Goal: Information Seeking & Learning: Find specific page/section

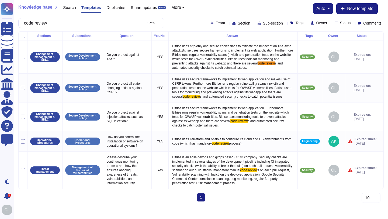
drag, startPoint x: 58, startPoint y: 24, endPoint x: 20, endPoint y: 23, distance: 38.0
click at [20, 23] on div "code review 1 of 5" at bounding box center [91, 23] width 146 height 10
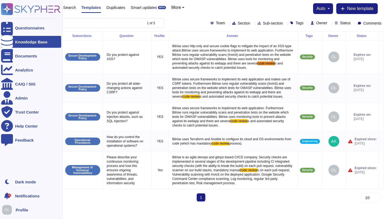
type input "code review"
click at [21, 42] on div "Knowledge Base" at bounding box center [31, 42] width 32 height 4
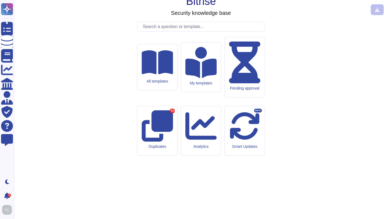
click at [152, 31] on input "text" at bounding box center [202, 26] width 125 height 9
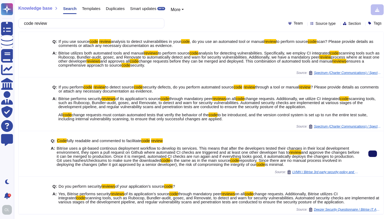
click at [375, 156] on button at bounding box center [373, 153] width 9 height 6
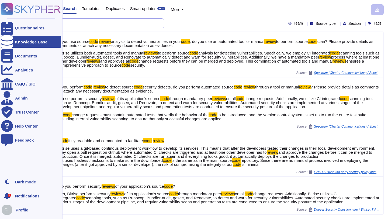
drag, startPoint x: 64, startPoint y: 22, endPoint x: 12, endPoint y: 21, distance: 52.1
click at [12, 21] on div "Questionnaires Knowledge Base Documents Analytics CAIQ / SIG Admin Trust Center…" at bounding box center [194, 109] width 388 height 219
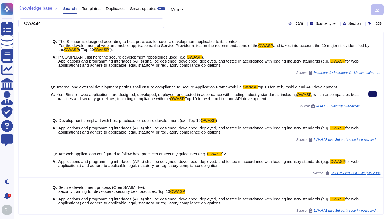
type input "OWASP"
